Goal: Transaction & Acquisition: Subscribe to service/newsletter

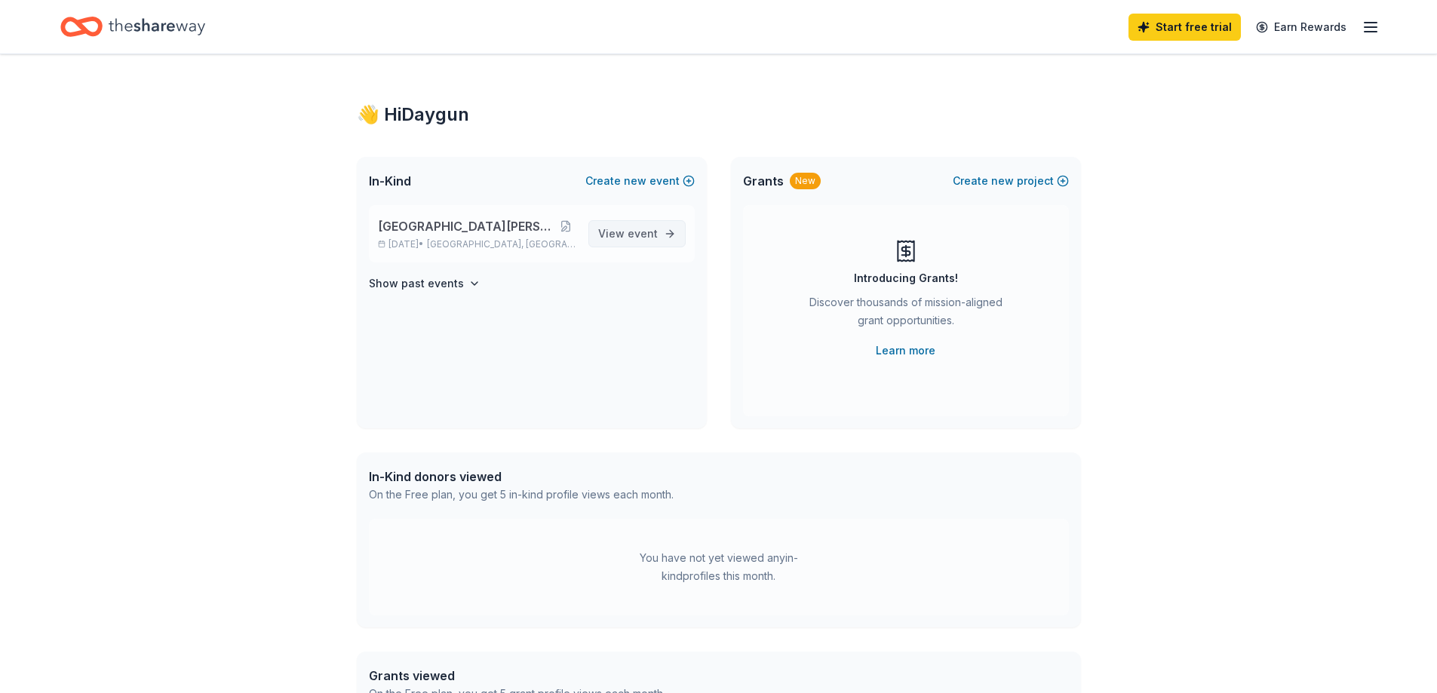
click at [649, 241] on span "View event" at bounding box center [628, 234] width 60 height 18
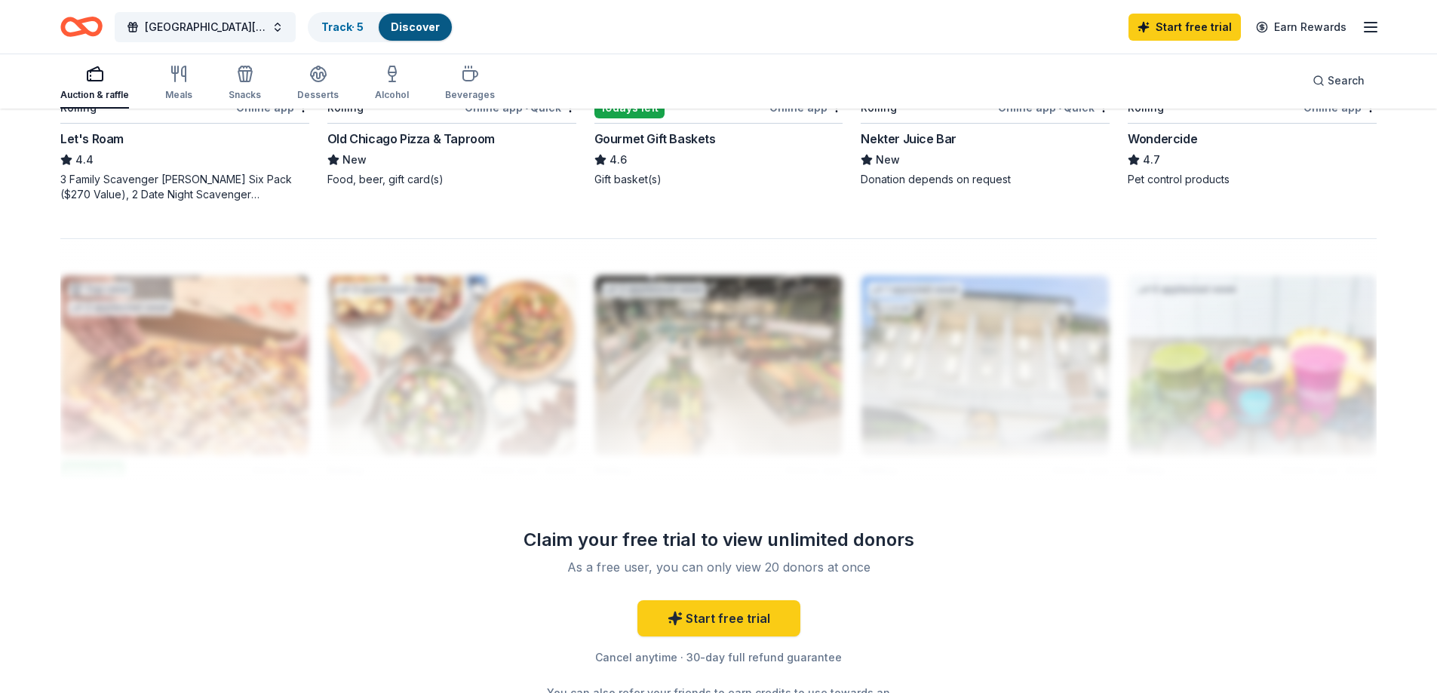
scroll to position [1499, 0]
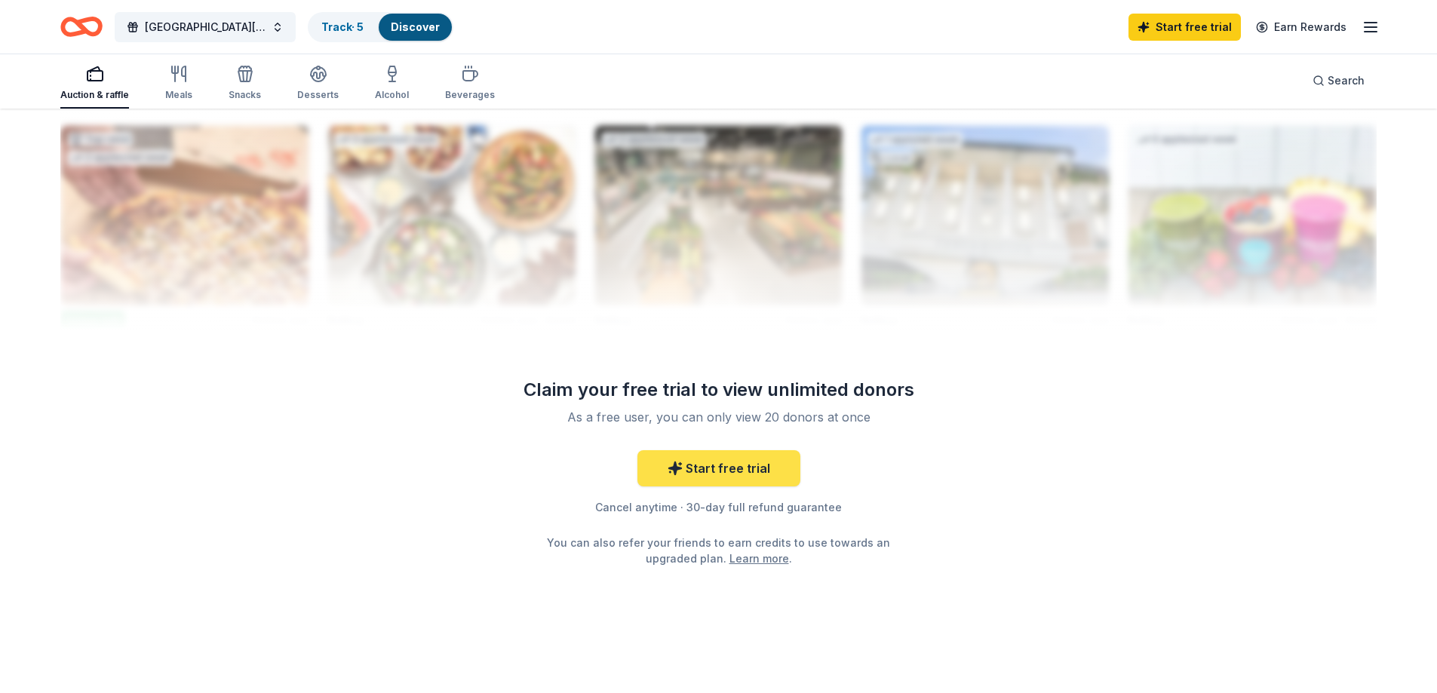
click at [720, 469] on link "Start free trial" at bounding box center [718, 468] width 163 height 36
click at [750, 464] on link "Start free trial" at bounding box center [718, 468] width 163 height 36
click at [686, 461] on link "Start free trial" at bounding box center [718, 468] width 163 height 36
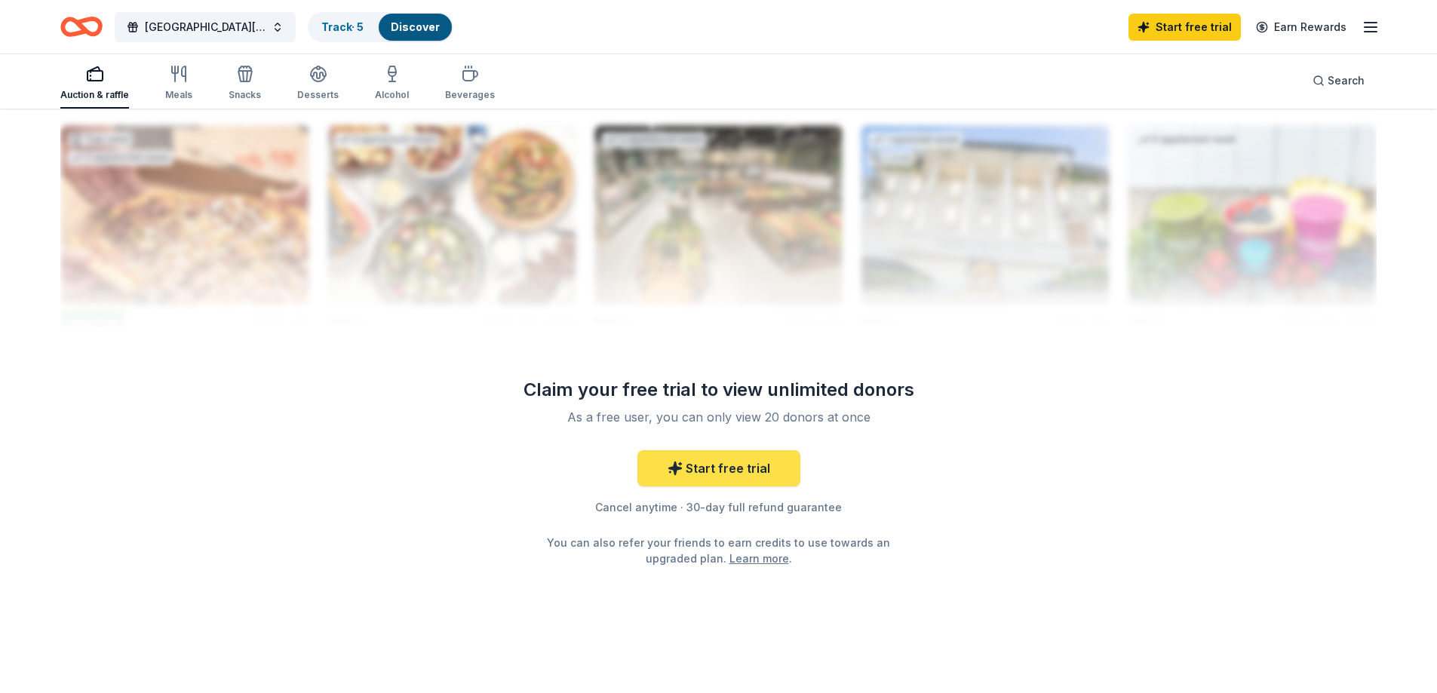
click at [686, 461] on link "Start free trial" at bounding box center [718, 468] width 163 height 36
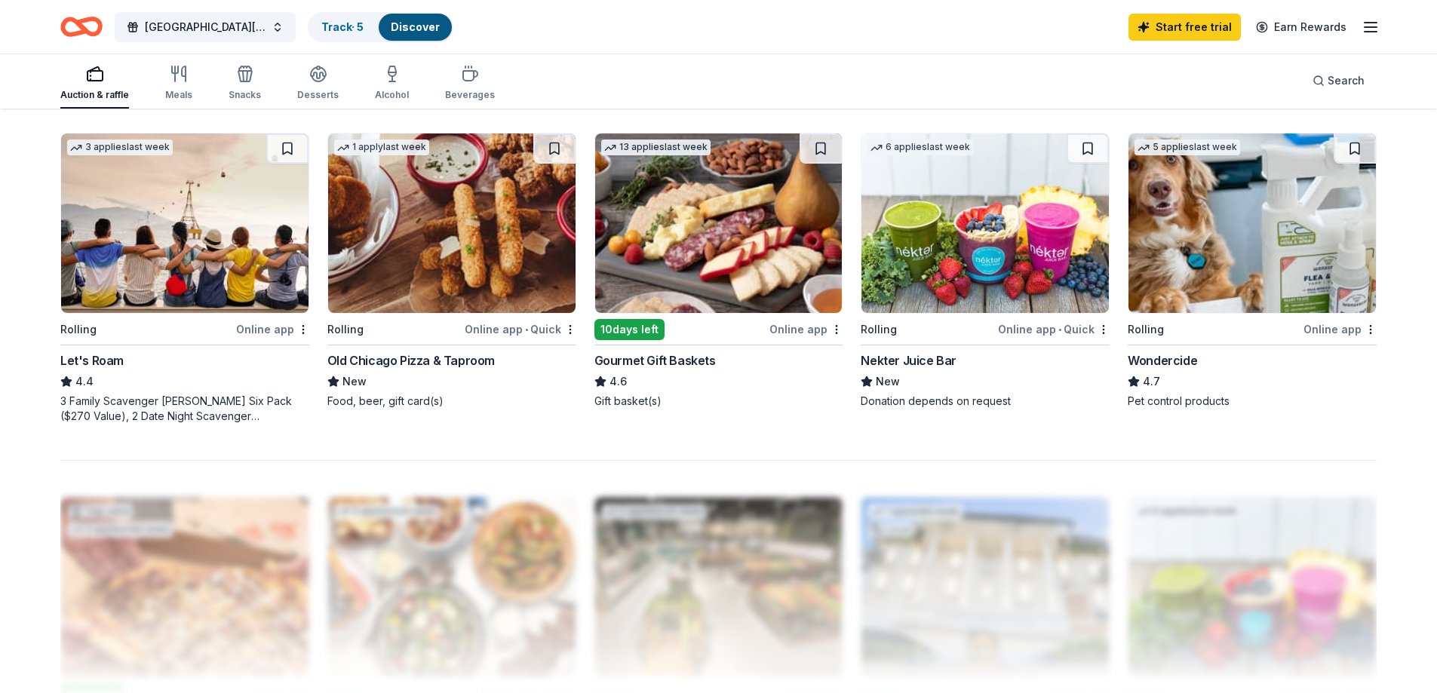
scroll to position [1121, 0]
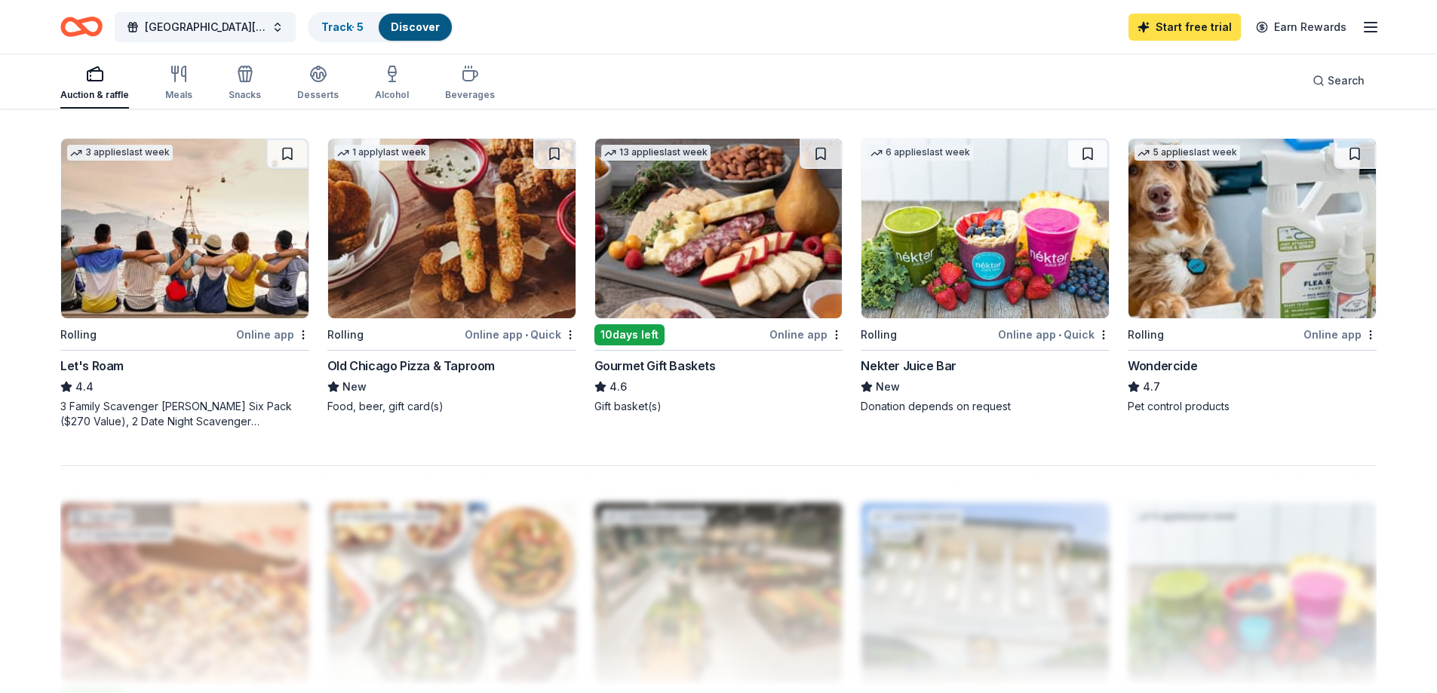
click at [1168, 28] on link "Start free trial" at bounding box center [1184, 27] width 112 height 27
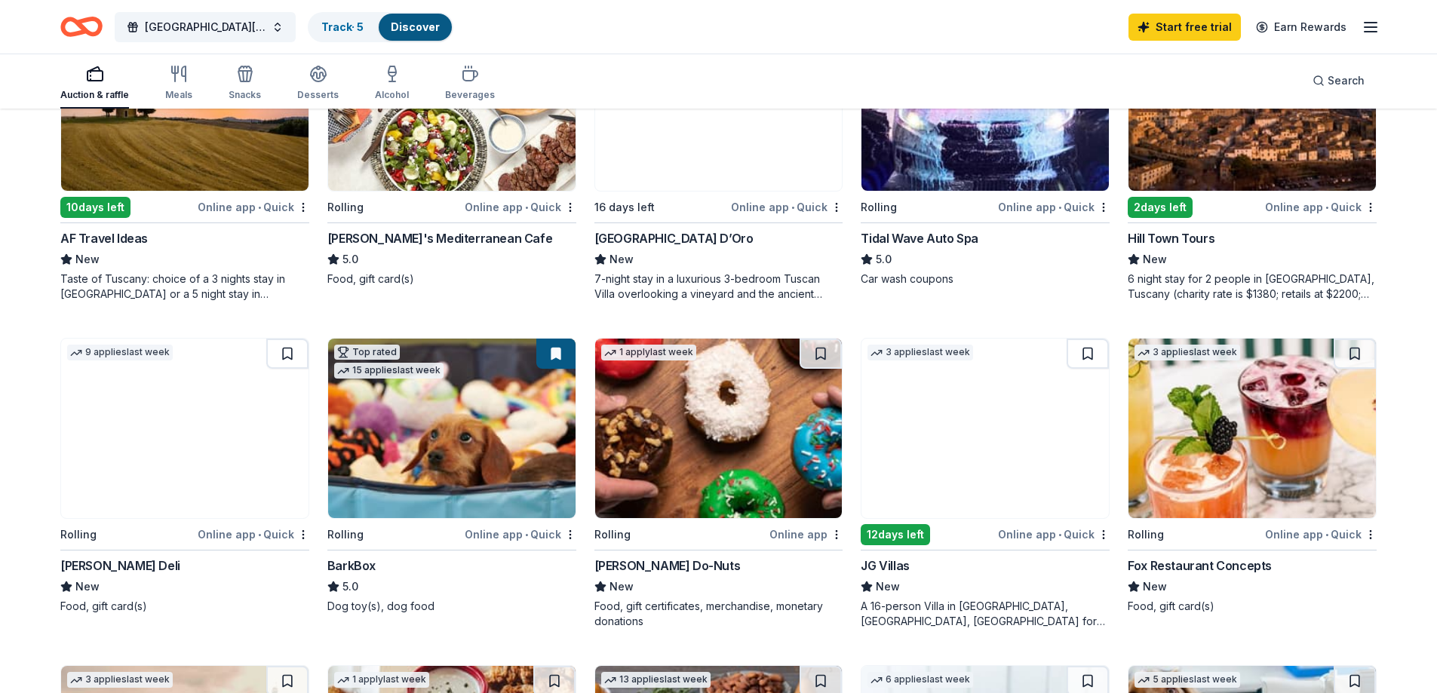
scroll to position [594, 0]
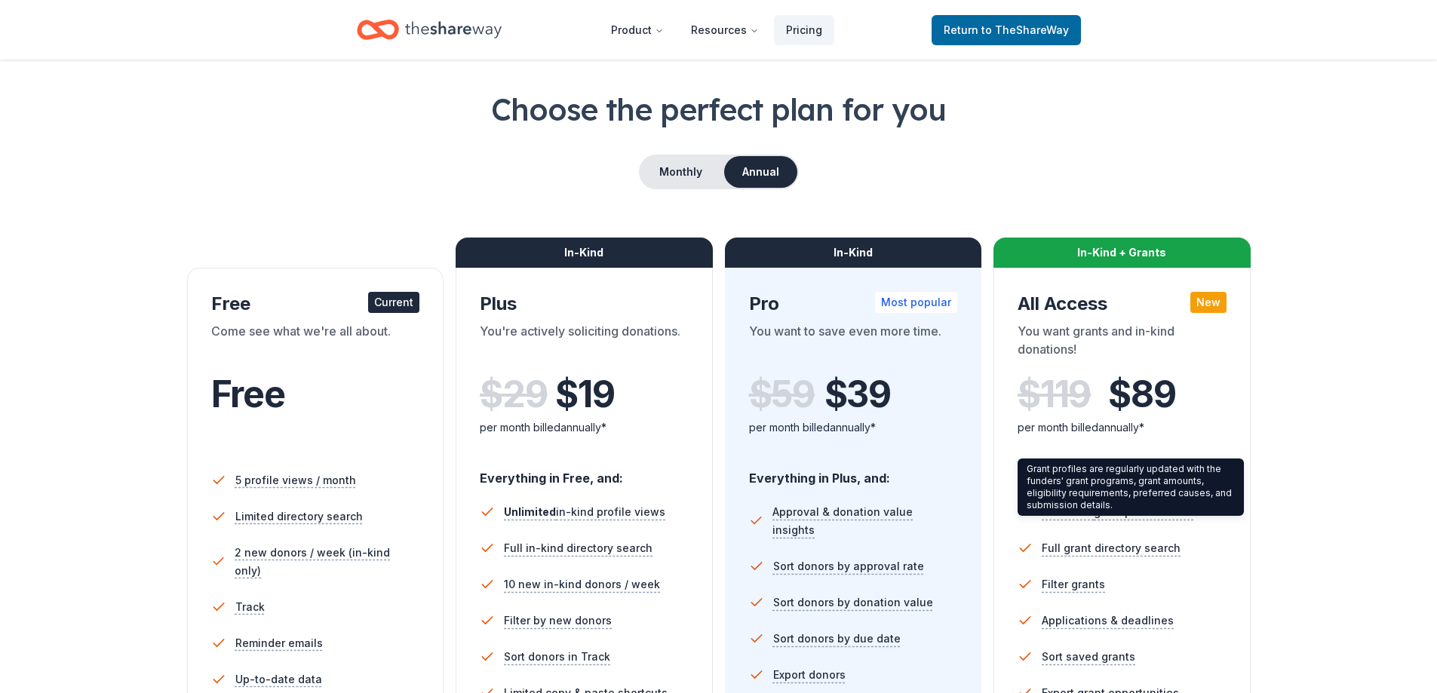
scroll to position [226, 0]
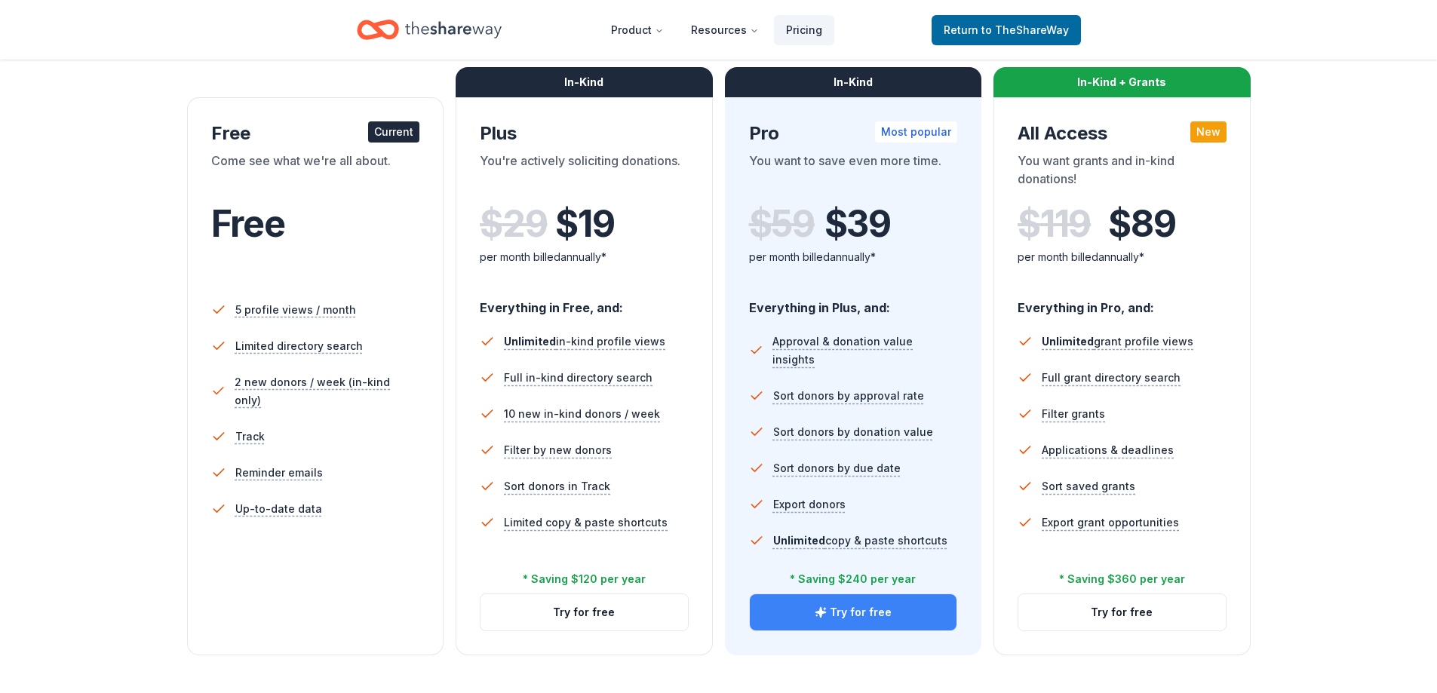
click at [815, 618] on button "Try for free" at bounding box center [853, 612] width 207 height 36
